Goal: Task Accomplishment & Management: Manage account settings

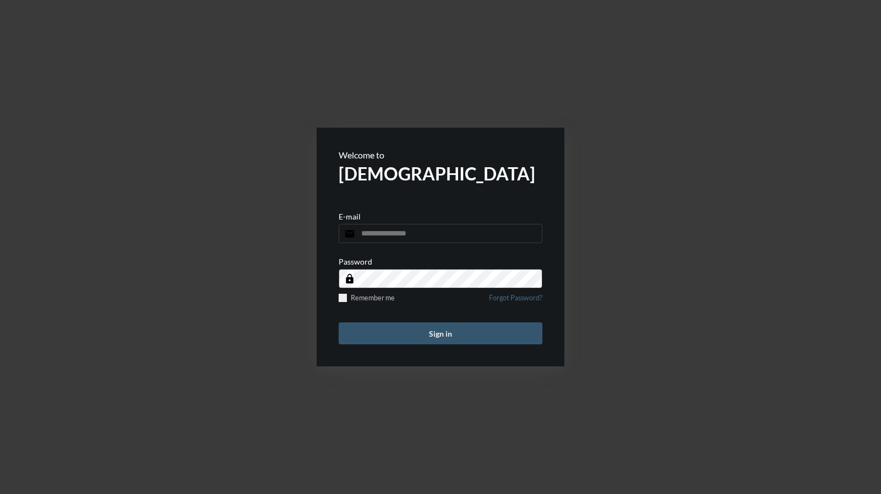
type input "**********"
click at [483, 336] on button "Sign in" at bounding box center [440, 333] width 204 height 22
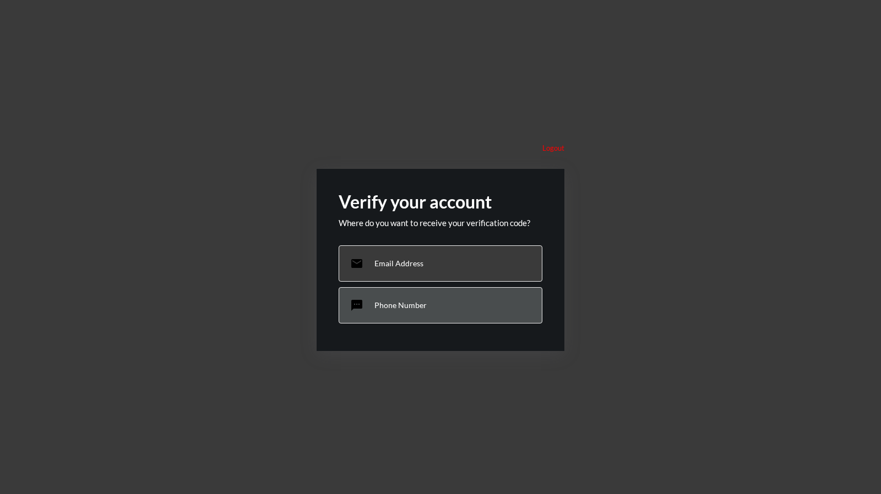
click at [471, 300] on div "sms Phone Number" at bounding box center [440, 305] width 204 height 36
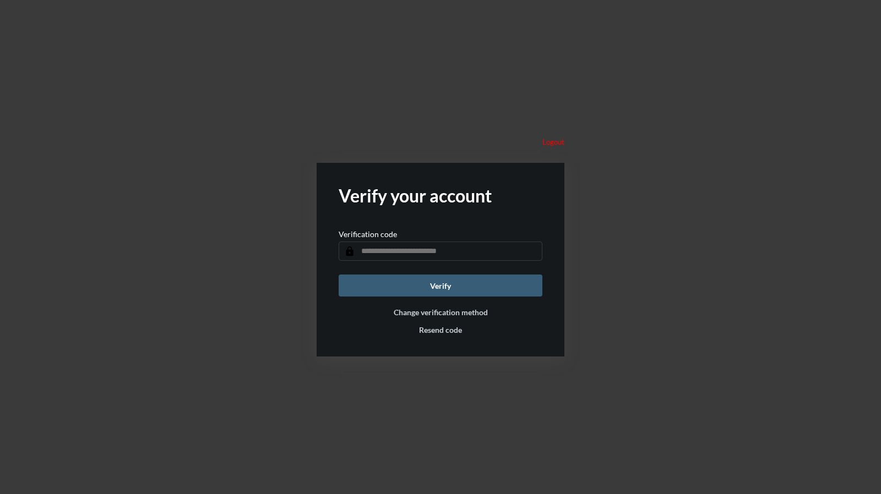
click at [426, 254] on input "text" at bounding box center [440, 251] width 204 height 19
type input "******"
click at [423, 281] on button "Verify" at bounding box center [440, 286] width 204 height 22
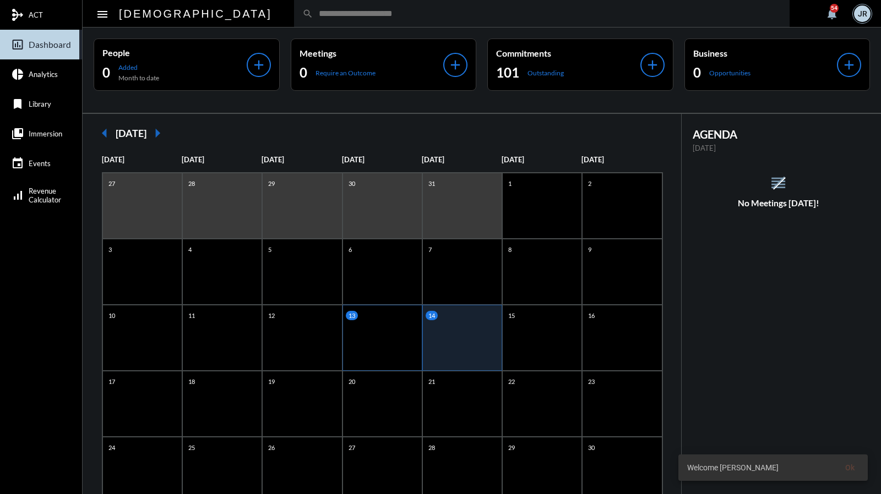
click at [371, 323] on div "13" at bounding box center [382, 338] width 80 height 66
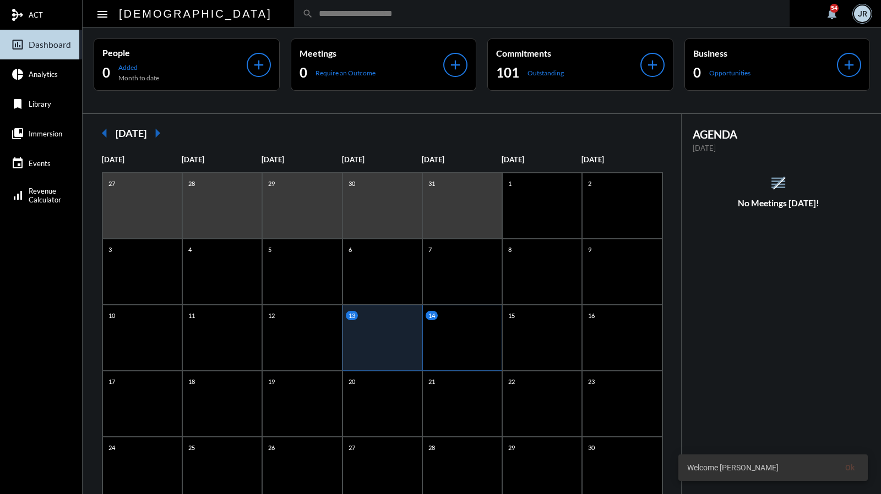
click at [461, 329] on div "14" at bounding box center [462, 338] width 80 height 66
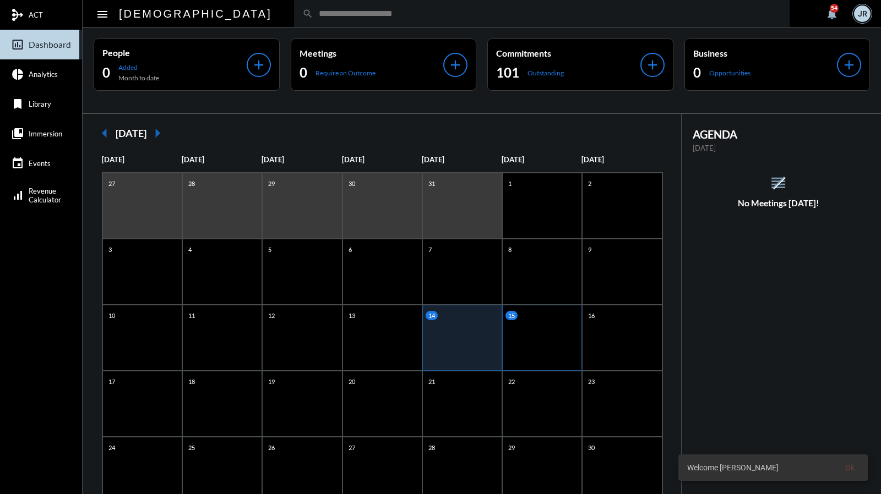
click at [531, 329] on div "15" at bounding box center [542, 338] width 80 height 66
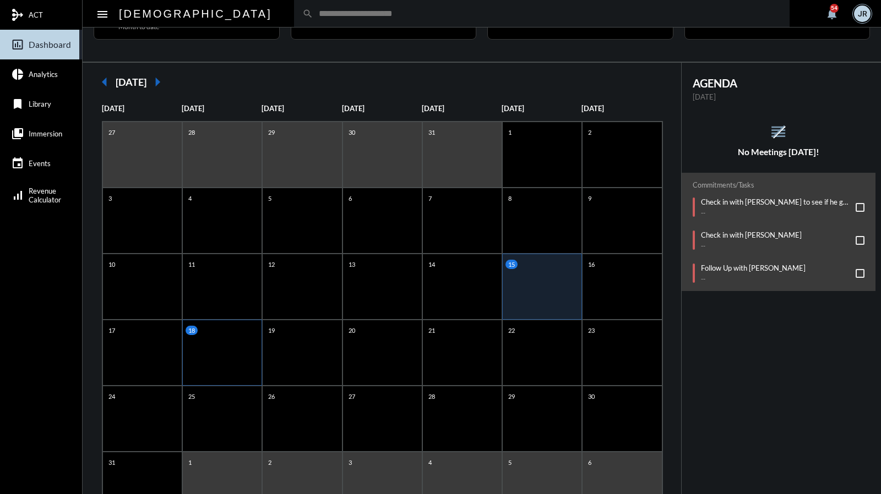
scroll to position [101, 0]
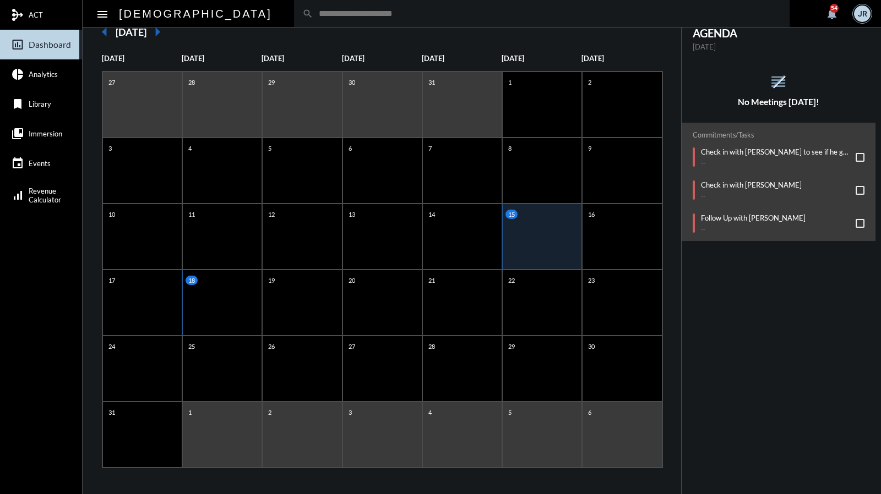
click at [222, 298] on div "18" at bounding box center [222, 303] width 80 height 66
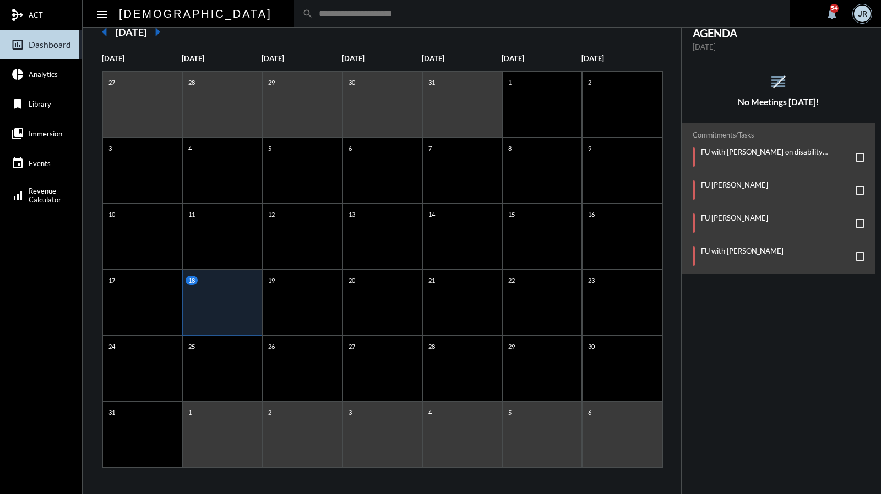
click at [855, 155] on span at bounding box center [859, 157] width 9 height 9
